Goal: Navigation & Orientation: Find specific page/section

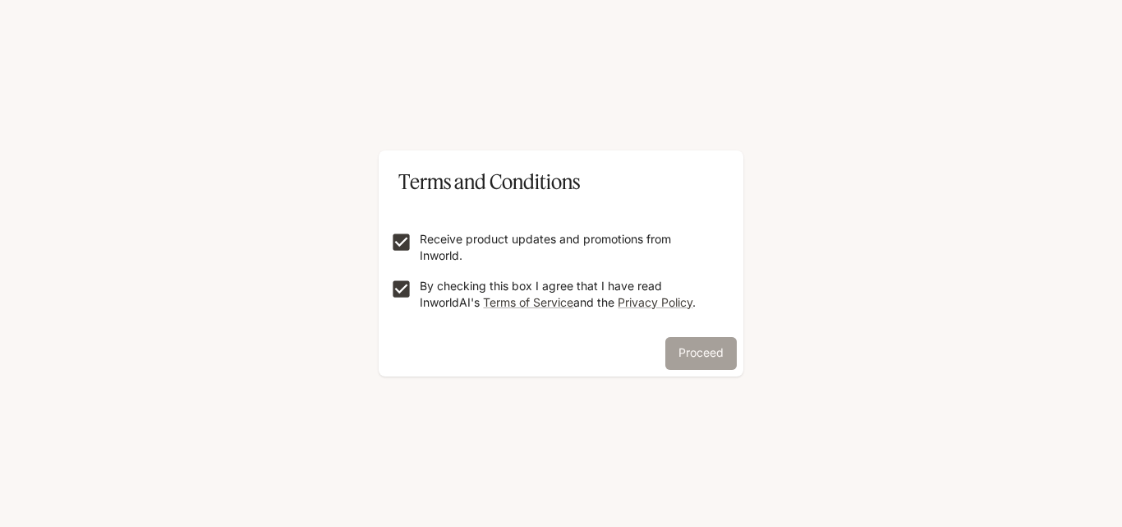
click at [685, 348] on button "Proceed" at bounding box center [700, 353] width 71 height 33
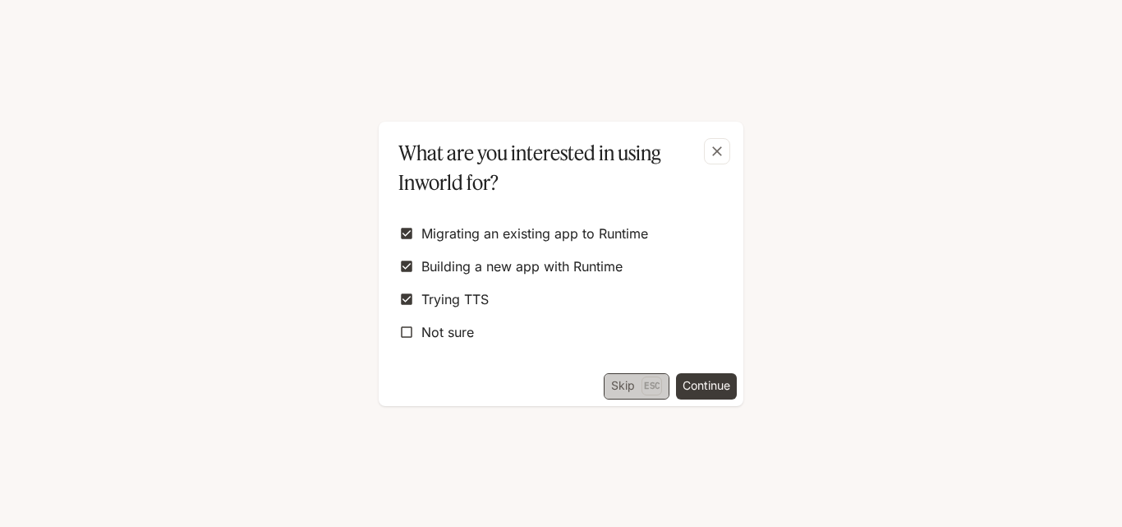
click at [613, 388] on button "Skip Esc" at bounding box center [637, 386] width 66 height 26
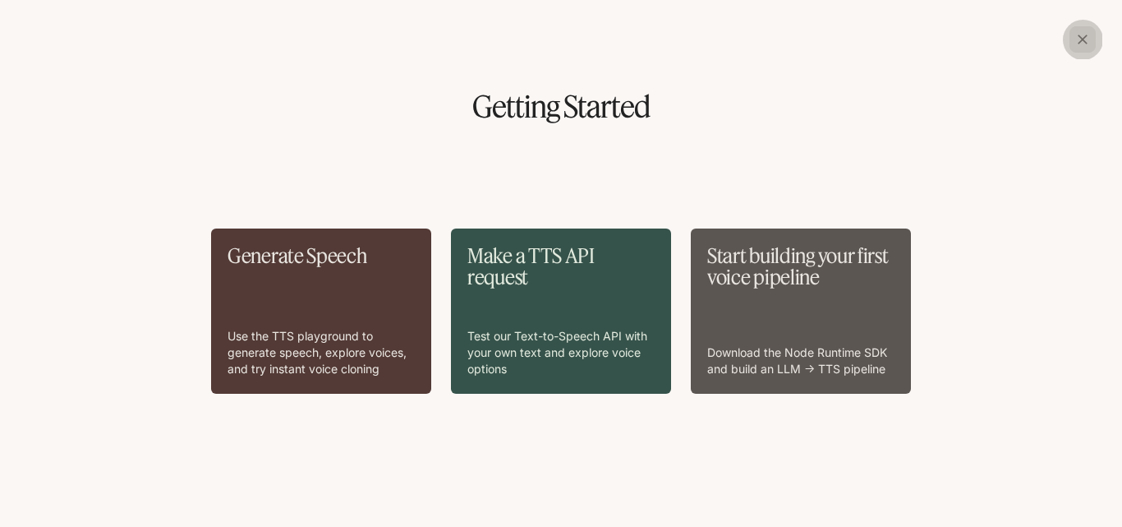
click at [1080, 37] on icon "button" at bounding box center [1083, 39] width 10 height 10
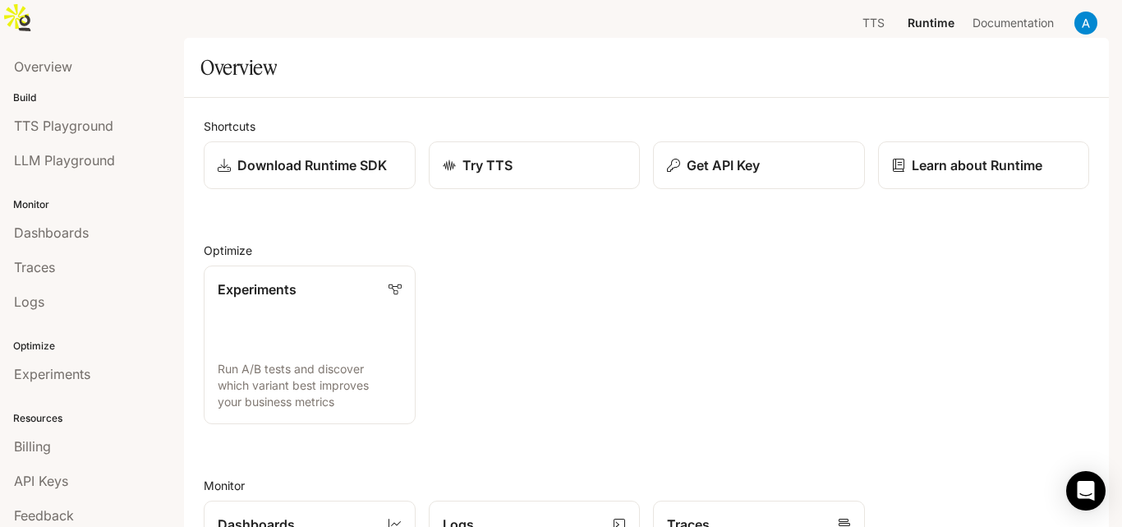
scroll to position [402, 0]
click at [38, 245] on link "Dashboards" at bounding box center [92, 232] width 171 height 31
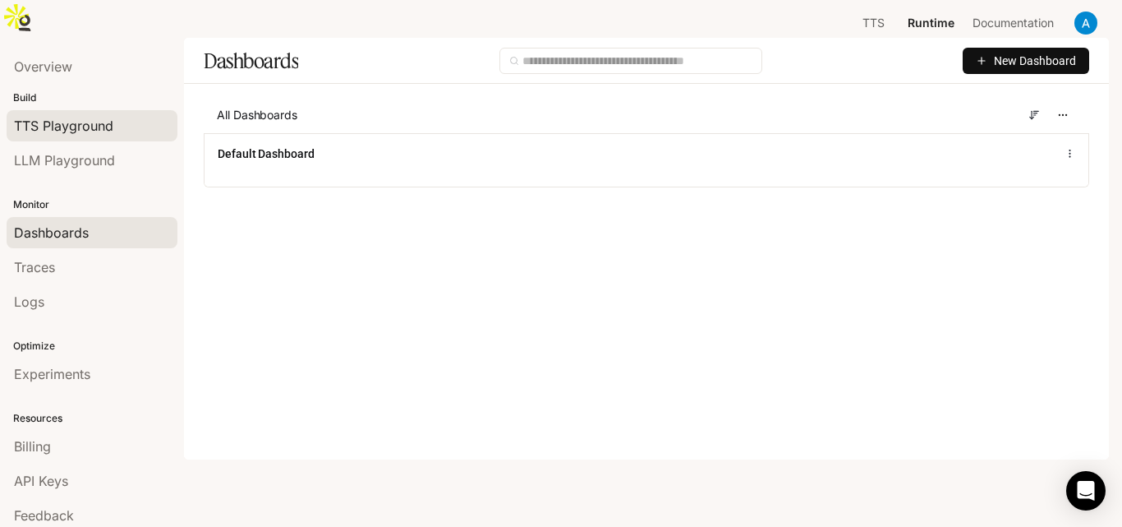
click at [43, 126] on span "TTS Playground" at bounding box center [63, 126] width 99 height 20
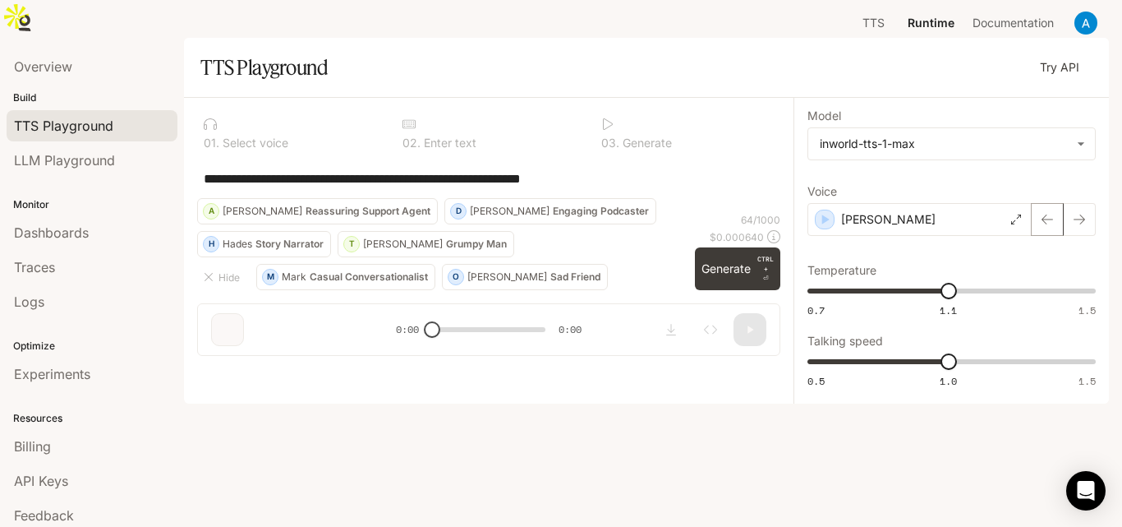
click at [1041, 226] on icon "button" at bounding box center [1047, 219] width 13 height 13
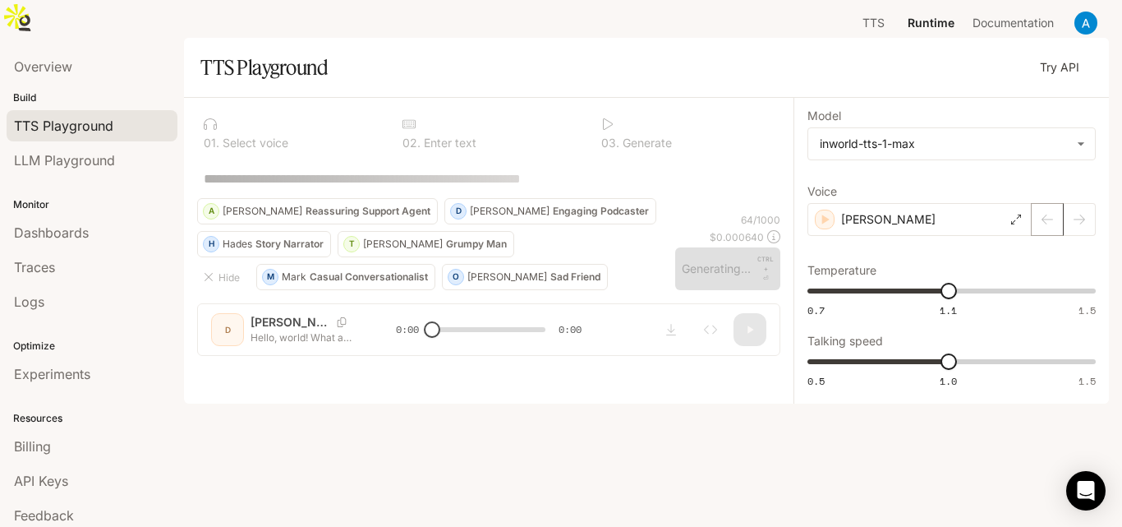
click at [1041, 226] on div at bounding box center [1064, 219] width 64 height 33
click at [1081, 226] on icon "button" at bounding box center [1079, 219] width 13 height 13
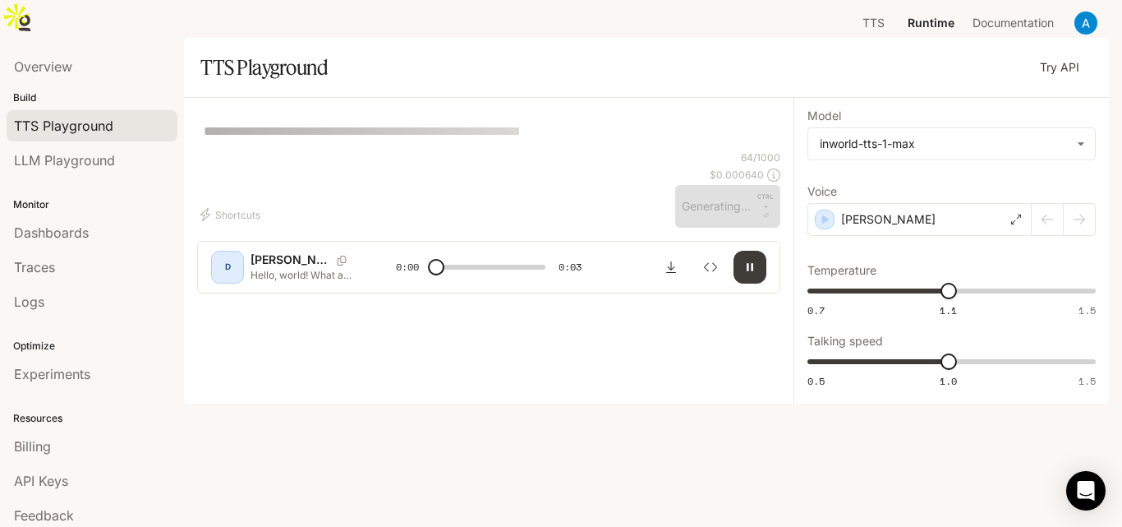
click at [1081, 232] on div at bounding box center [1064, 219] width 64 height 33
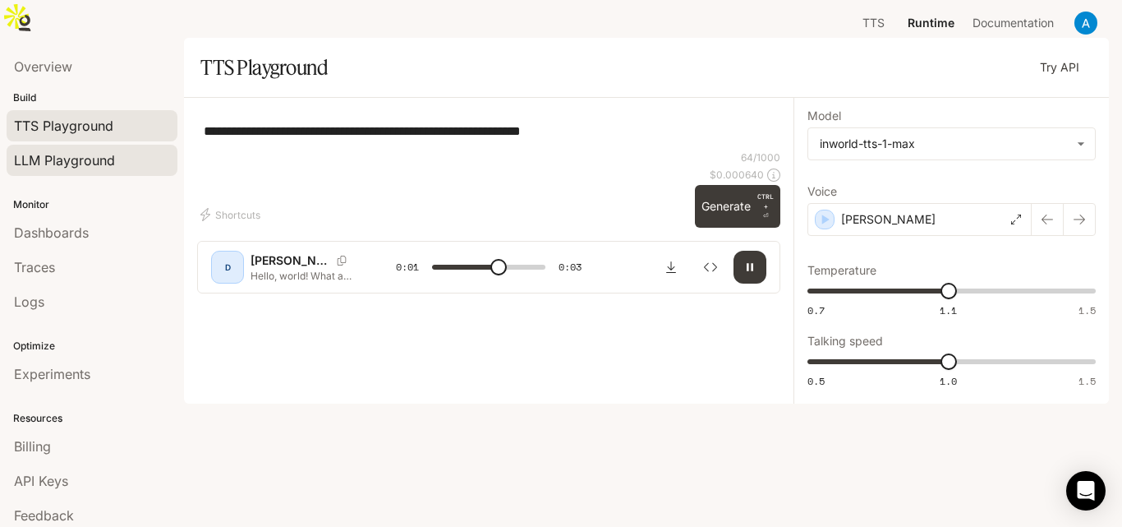
type input "***"
click at [53, 167] on span "LLM Playground" at bounding box center [64, 160] width 101 height 20
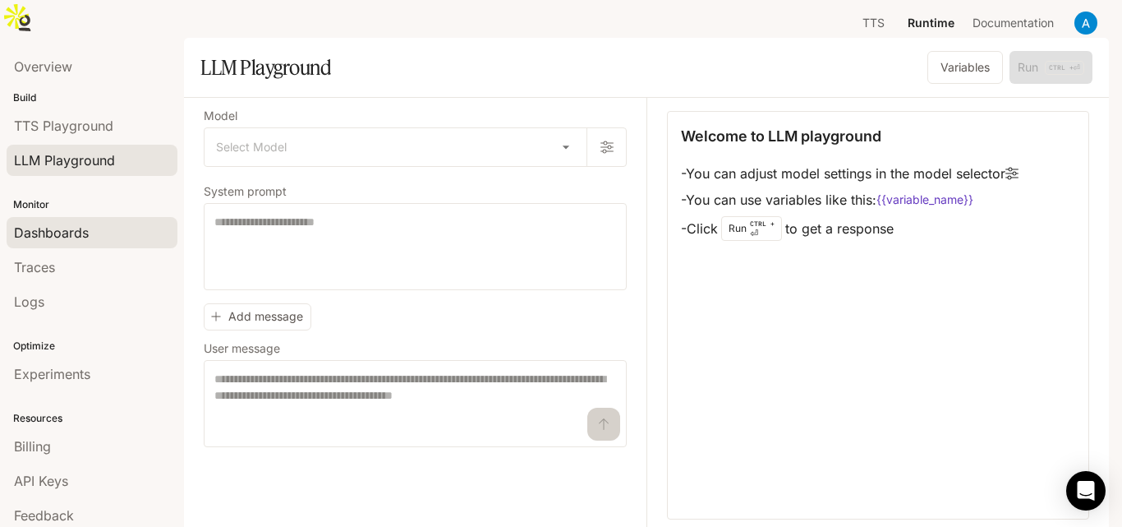
click at [46, 232] on span "Dashboards" at bounding box center [51, 233] width 75 height 20
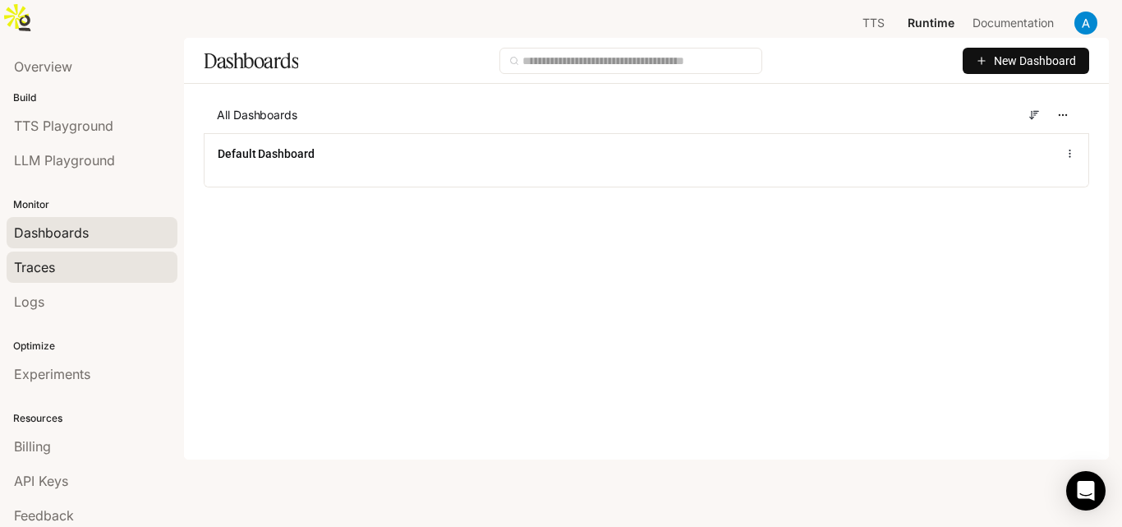
click at [53, 278] on link "Traces" at bounding box center [92, 266] width 171 height 31
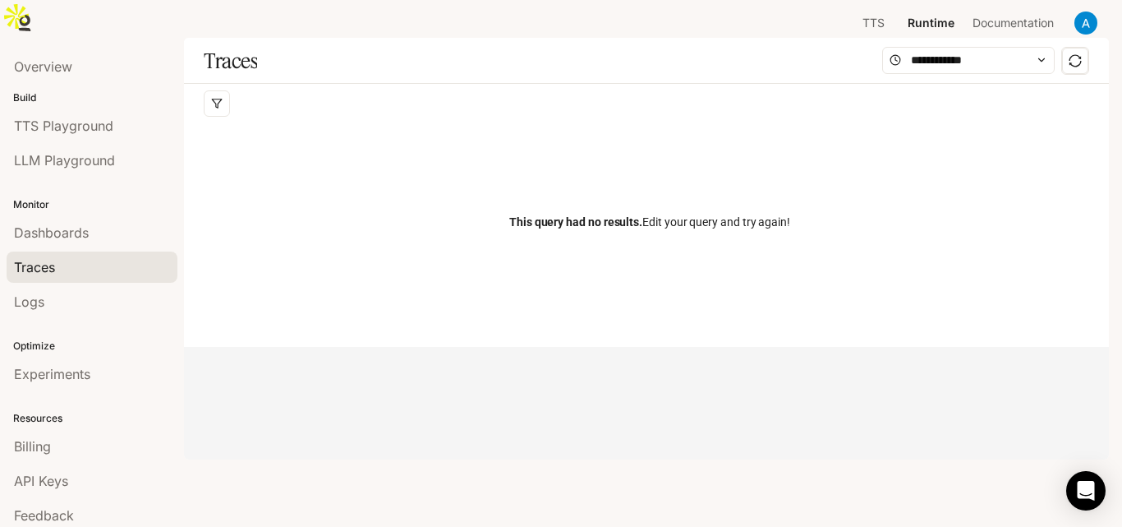
scroll to position [43, 0]
